Goal: Task Accomplishment & Management: Use online tool/utility

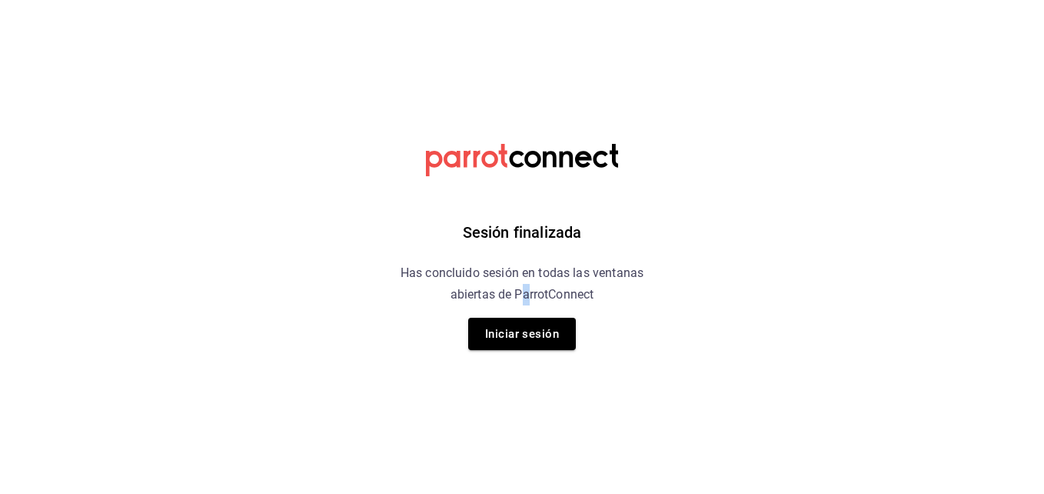
click at [527, 309] on div "Sesión finalizada Has concluido sesión en todas las ventanas abiertas de Parrot…" at bounding box center [522, 247] width 388 height 494
drag, startPoint x: 527, startPoint y: 309, endPoint x: 534, endPoint y: 334, distance: 25.6
click at [534, 334] on button "Iniciar sesión" at bounding box center [522, 334] width 108 height 32
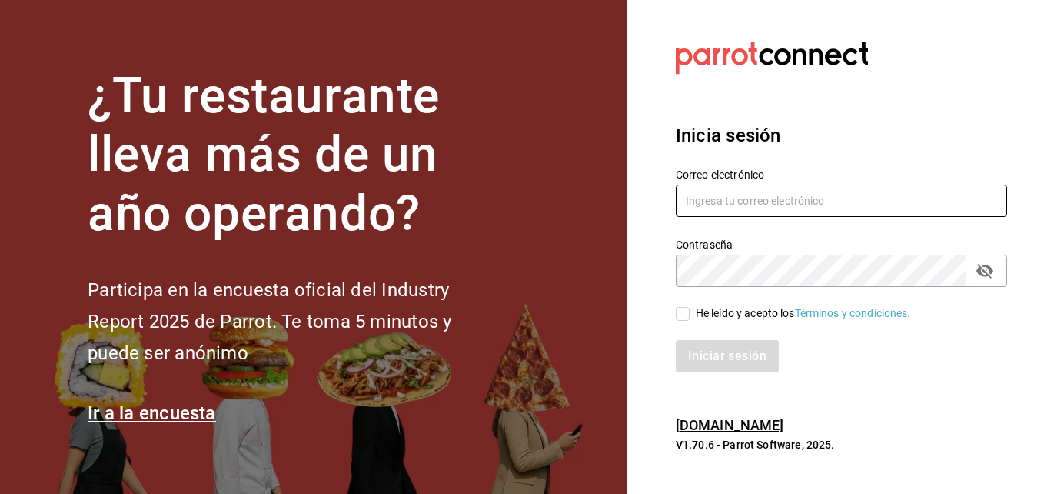
type input "[EMAIL_ADDRESS][DOMAIN_NAME]"
click at [684, 308] on input "He leído y acepto los Términos y condiciones." at bounding box center [683, 314] width 14 height 14
checkbox input "true"
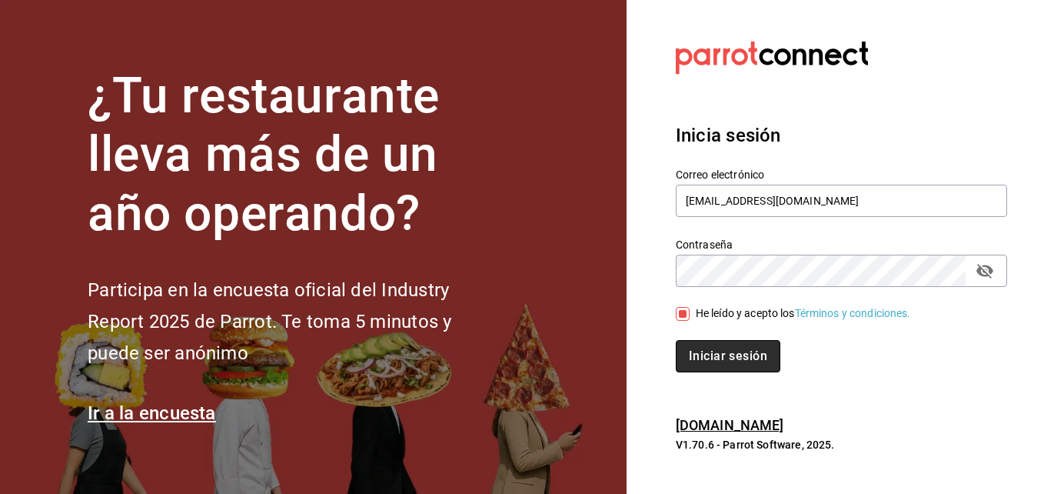
click at [711, 353] on button "Iniciar sesión" at bounding box center [728, 356] width 105 height 32
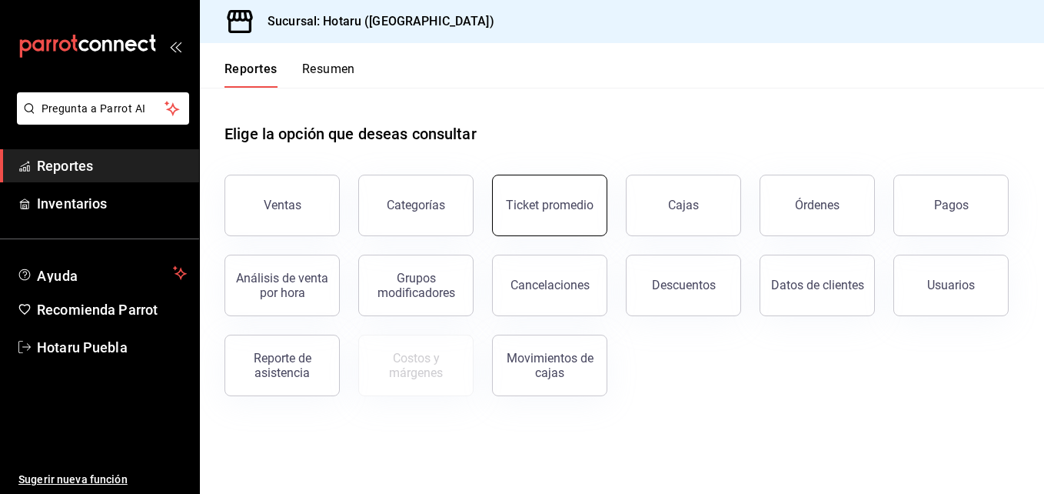
click at [518, 200] on div "Ticket promedio" at bounding box center [550, 205] width 88 height 15
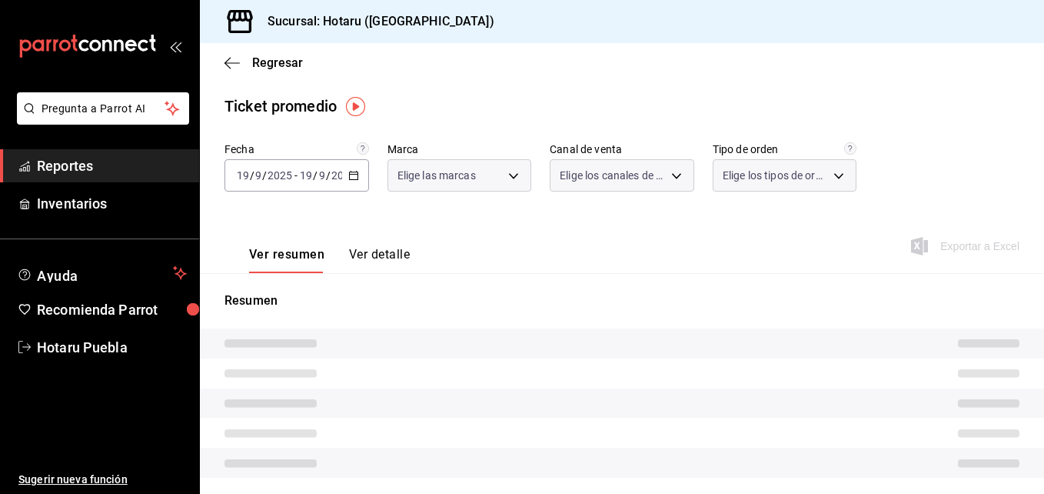
type input "28f2b94b-43d9-4456-ab58-be91b69769b2,f751b40b-1592-4fe9-b0c9-b3cde2f2f566"
type input "PARROT,UBER_EATS,RAPPI,DIDI_FOOD,ONLINE"
type input "fab97e86-f173-400a-9fb3-ec3d756d97d2,cce75506-828c-4b0a-8d3b-bb17af45970c,EXTER…"
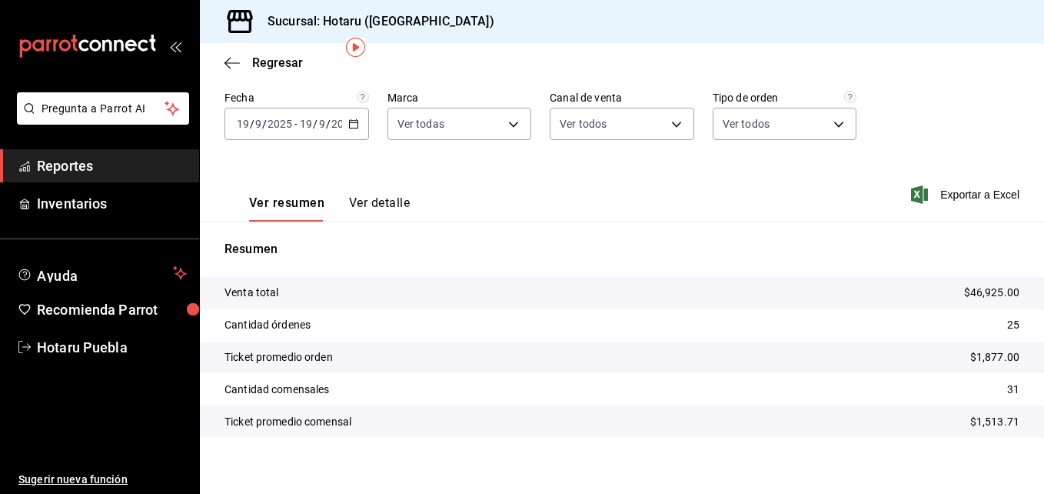
scroll to position [63, 0]
